Goal: Transaction & Acquisition: Subscribe to service/newsletter

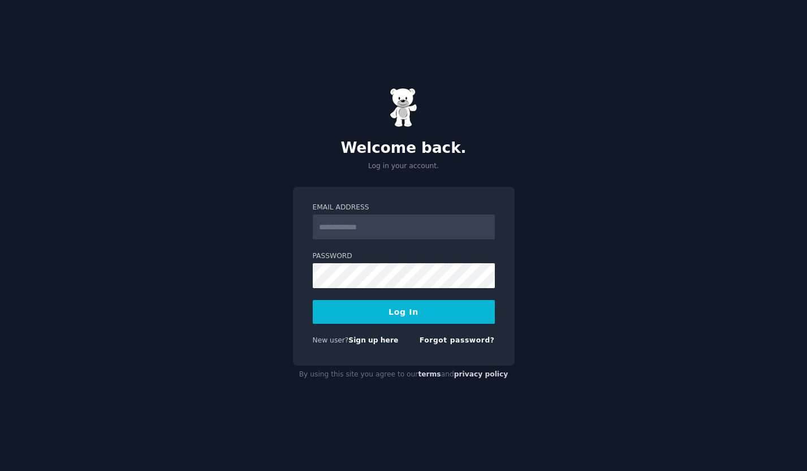
click at [366, 228] on input "Email Address" at bounding box center [404, 226] width 182 height 25
click at [243, 257] on div "Welcome back. Log in your account. Email Address Password Log In New user? Sign…" at bounding box center [403, 235] width 807 height 471
click at [376, 342] on link "Sign up here" at bounding box center [373, 340] width 50 height 8
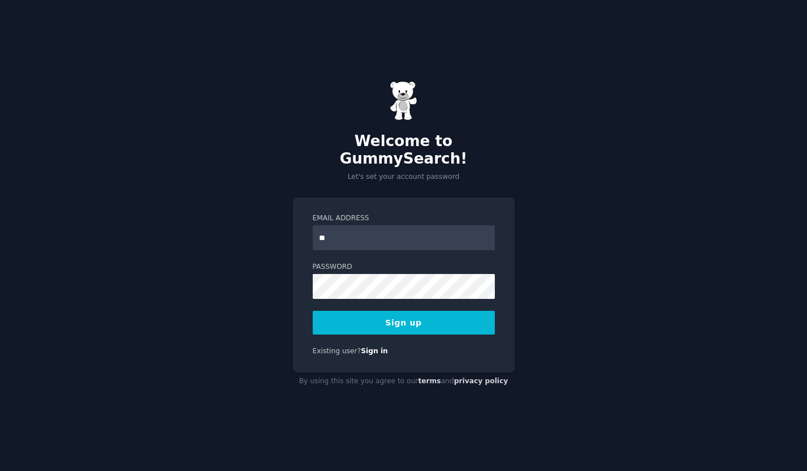
type input "*"
type input "**********"
click at [381, 314] on button "Sign up" at bounding box center [404, 322] width 182 height 24
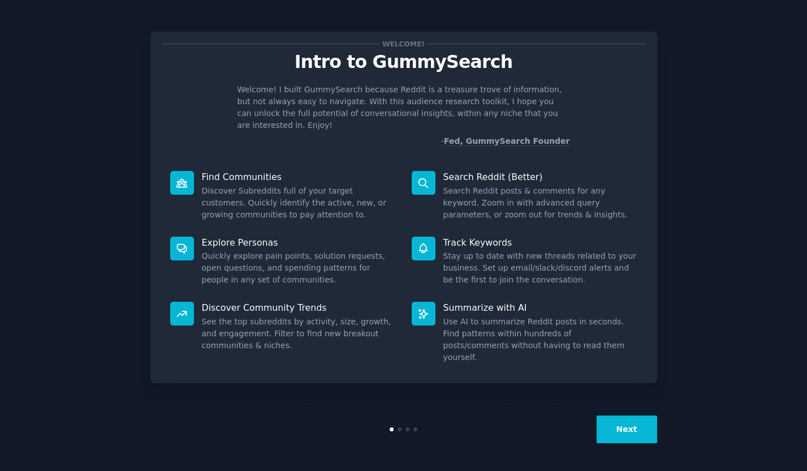
click at [622, 430] on button "Next" at bounding box center [627, 429] width 61 height 28
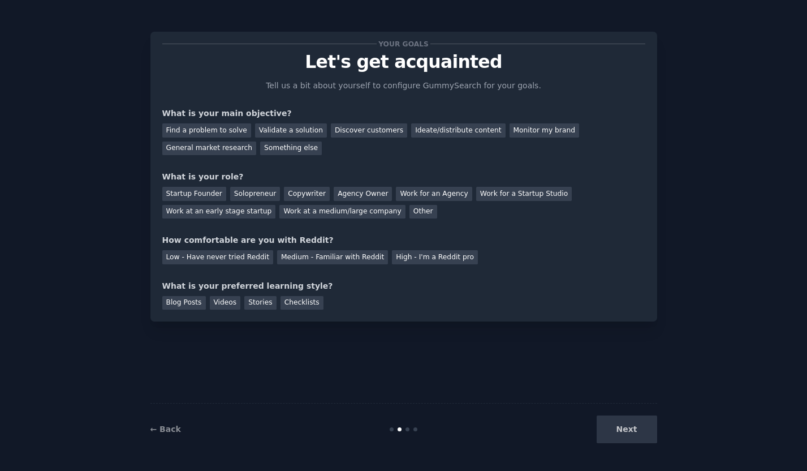
click at [622, 430] on div "Next" at bounding box center [572, 429] width 169 height 28
click at [625, 430] on div "Next" at bounding box center [572, 429] width 169 height 28
click at [228, 148] on div "General market research" at bounding box center [209, 148] width 94 height 14
click at [296, 257] on div "Medium - Familiar with Reddit" at bounding box center [332, 257] width 111 height 14
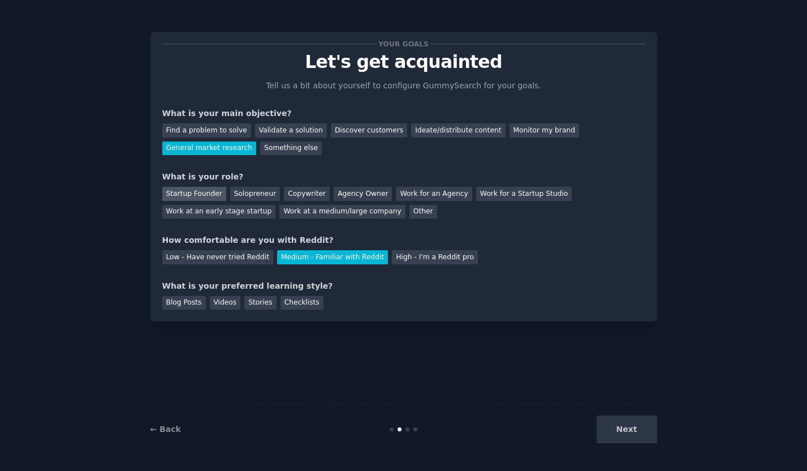
click at [205, 197] on div "Startup Founder" at bounding box center [194, 194] width 64 height 14
click at [294, 303] on div "Checklists" at bounding box center [302, 303] width 43 height 14
click at [620, 429] on button "Next" at bounding box center [627, 429] width 61 height 28
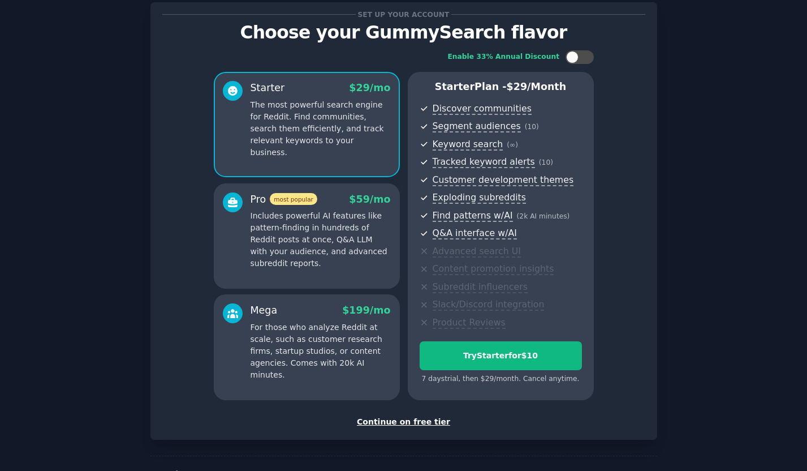
scroll to position [66, 0]
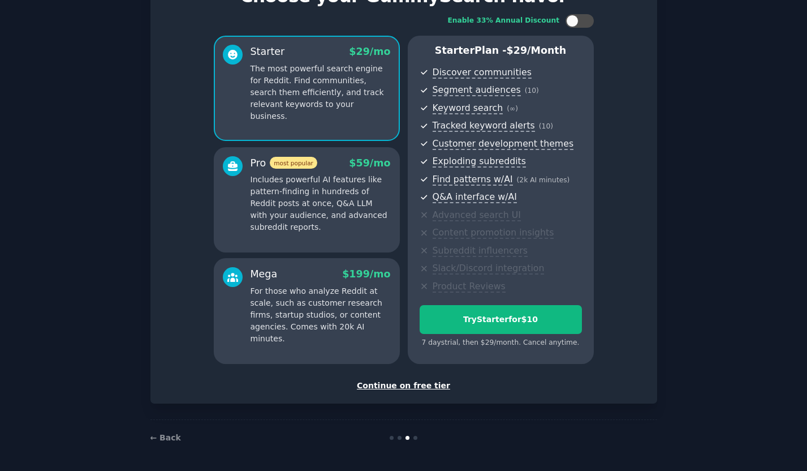
click at [408, 383] on div "Continue on free tier" at bounding box center [403, 385] width 483 height 12
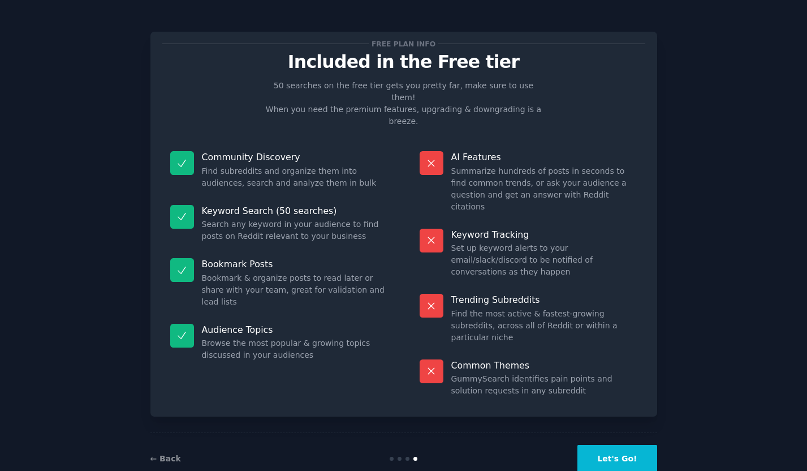
click at [613, 445] on button "Let's Go!" at bounding box center [616, 459] width 79 height 28
